Goal: Navigation & Orientation: Find specific page/section

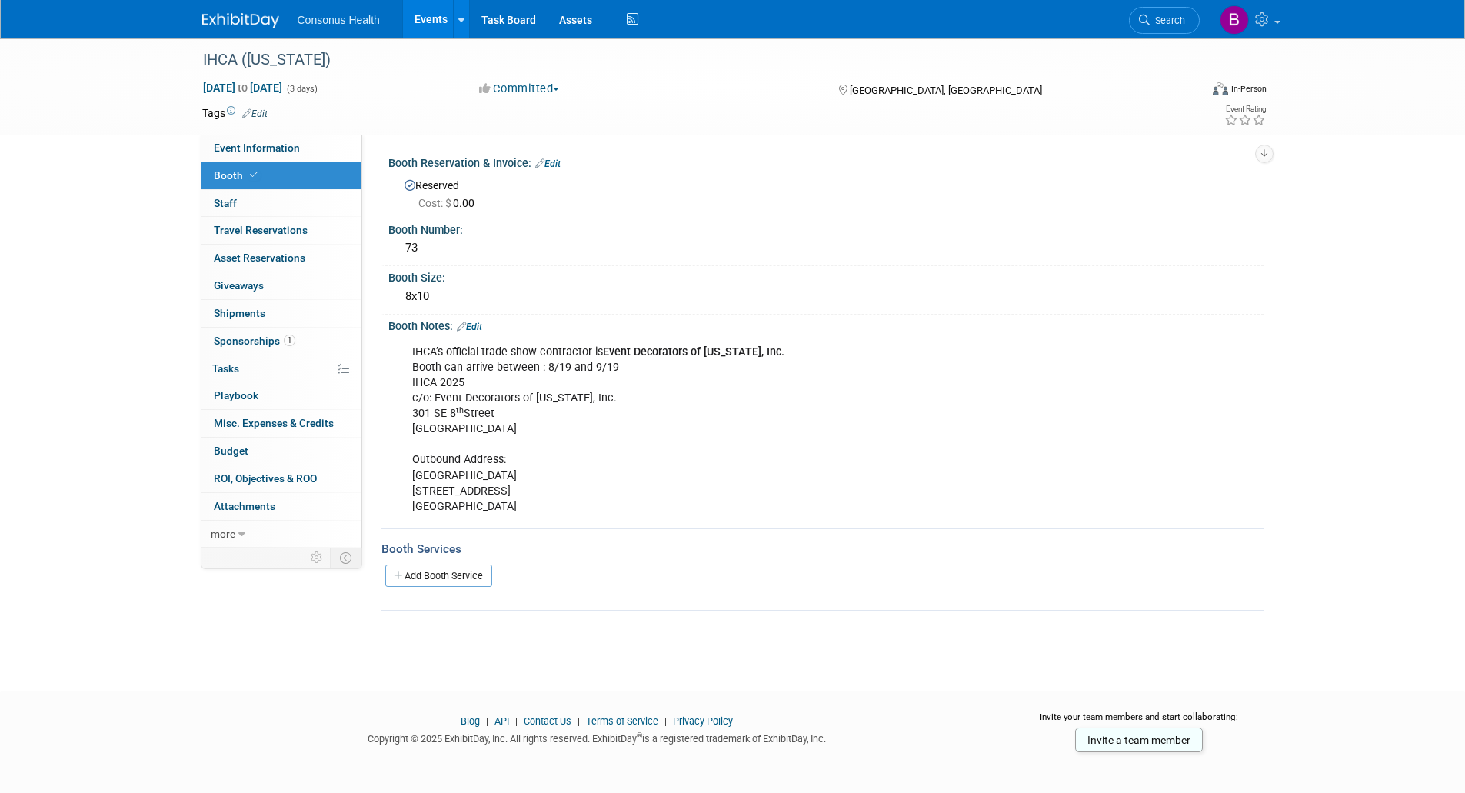
click at [418, 22] on link "Events" at bounding box center [431, 19] width 56 height 38
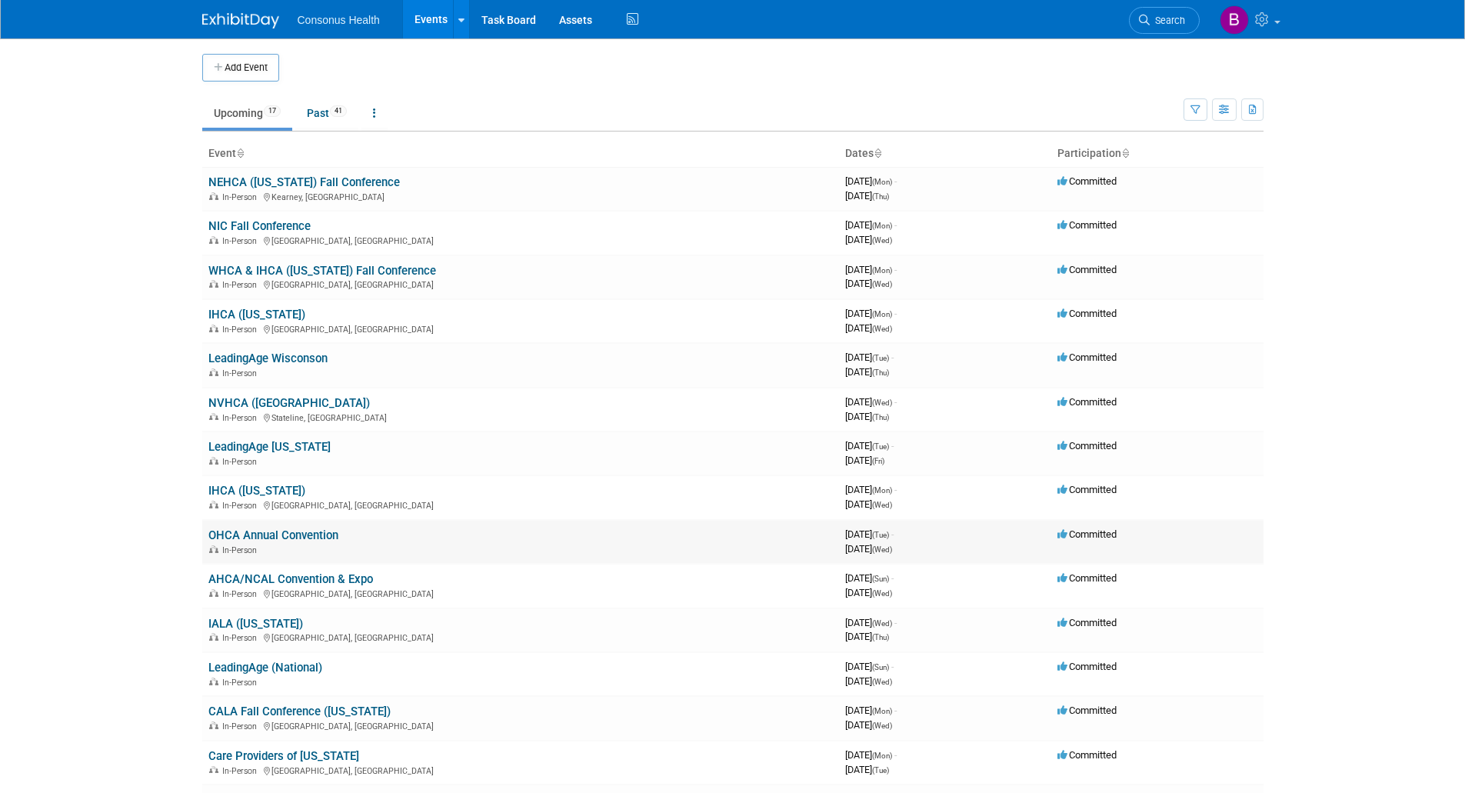
click at [250, 532] on link "OHCA Annual Convention" at bounding box center [273, 535] width 130 height 14
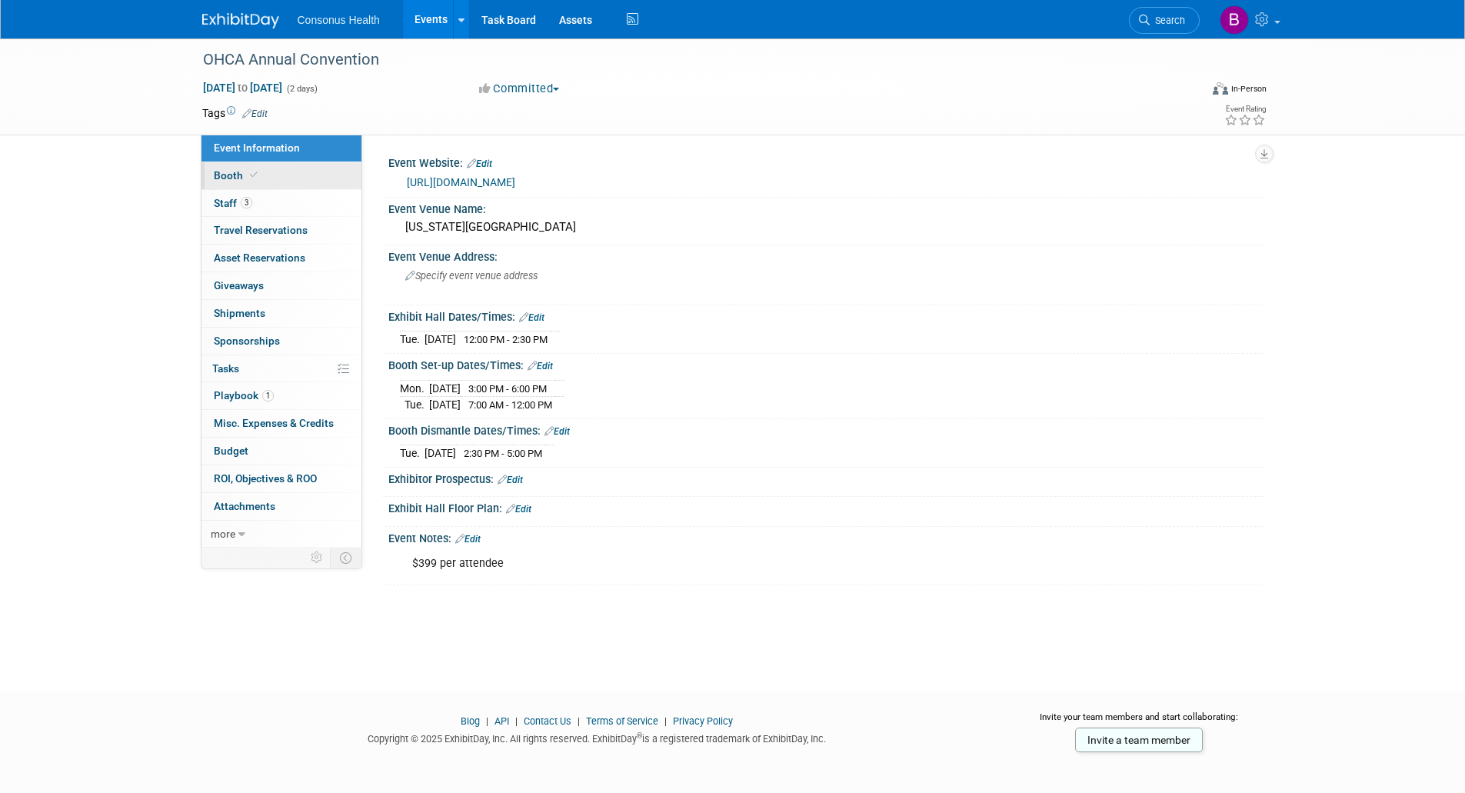
click at [236, 173] on span "Booth" at bounding box center [237, 175] width 47 height 12
